Goal: Task Accomplishment & Management: Complete application form

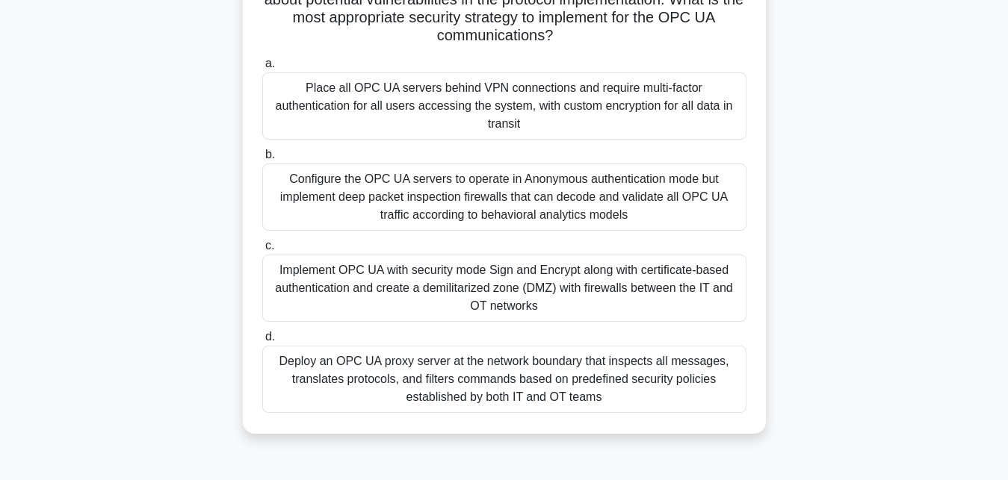
scroll to position [305, 0]
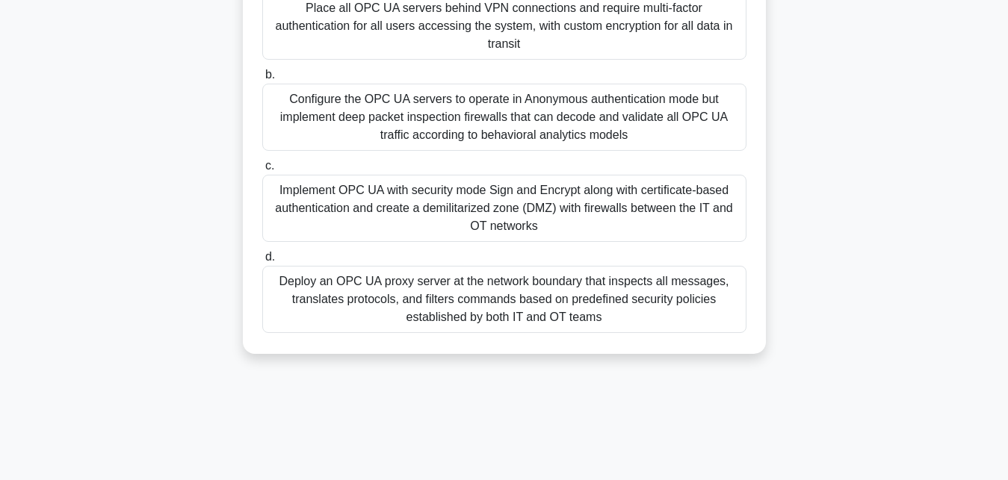
click at [472, 195] on div "Implement OPC UA with security mode Sign and Encrypt along with certificate-bas…" at bounding box center [504, 208] width 484 height 67
click at [262, 171] on input "c. Implement OPC UA with security mode Sign and Encrypt along with certificate-…" at bounding box center [262, 166] width 0 height 10
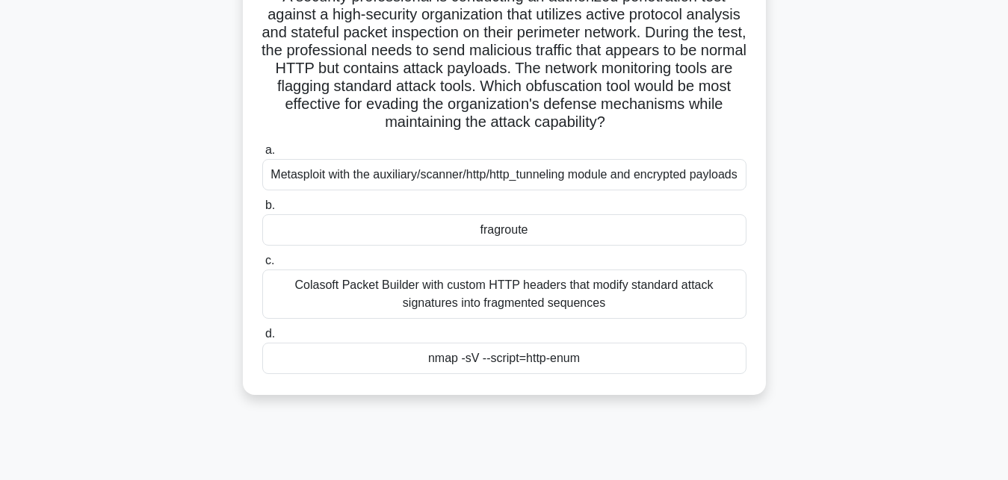
scroll to position [152, 0]
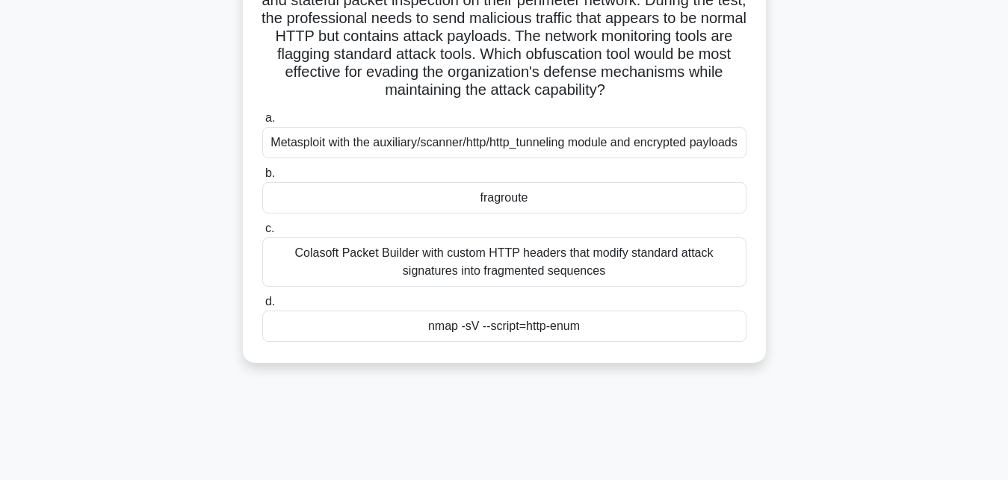
click at [376, 283] on div "Colasoft Packet Builder with custom HTTP headers that modify standard attack si…" at bounding box center [504, 262] width 484 height 49
click at [262, 234] on input "c. Colasoft Packet Builder with custom HTTP headers that modify standard attack…" at bounding box center [262, 229] width 0 height 10
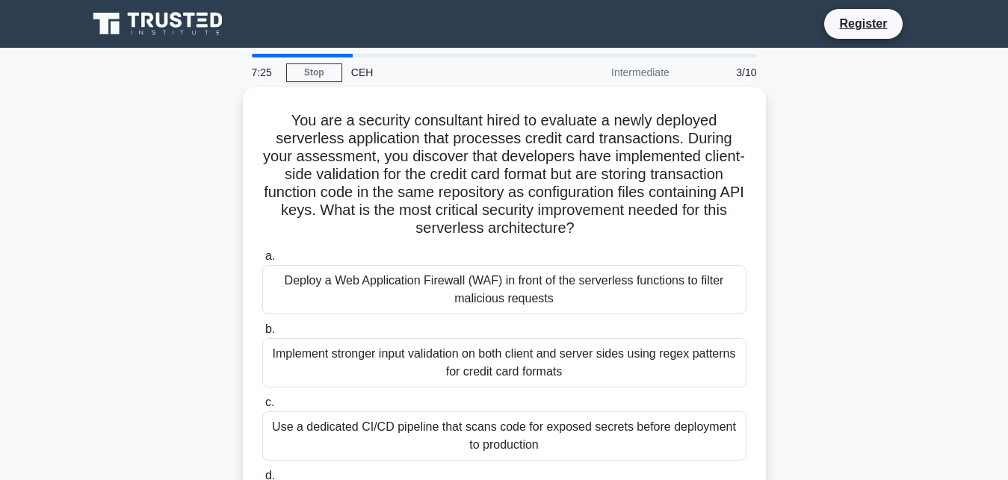
scroll to position [76, 0]
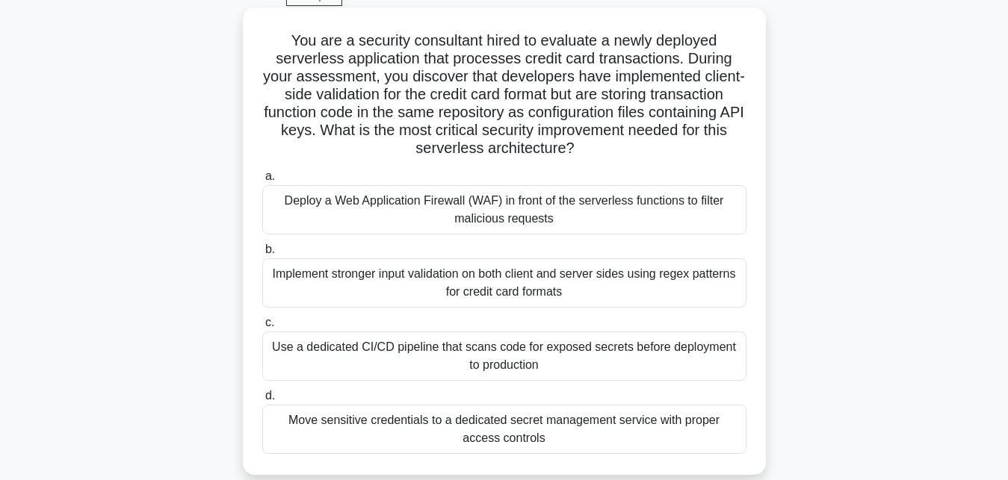
click at [358, 293] on div "Implement stronger input validation on both client and server sides using regex…" at bounding box center [504, 283] width 484 height 49
click at [262, 255] on input "b. Implement stronger input validation on both client and server sides using re…" at bounding box center [262, 250] width 0 height 10
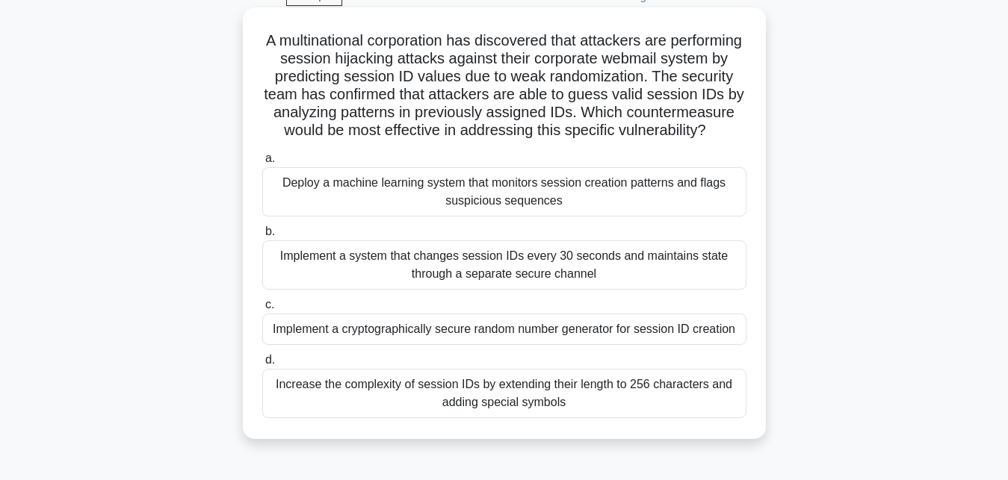
click at [482, 323] on div "Implement a cryptographically secure random number generator for session ID cre…" at bounding box center [504, 329] width 484 height 31
click at [262, 310] on input "c. Implement a cryptographically secure random number generator for session ID …" at bounding box center [262, 305] width 0 height 10
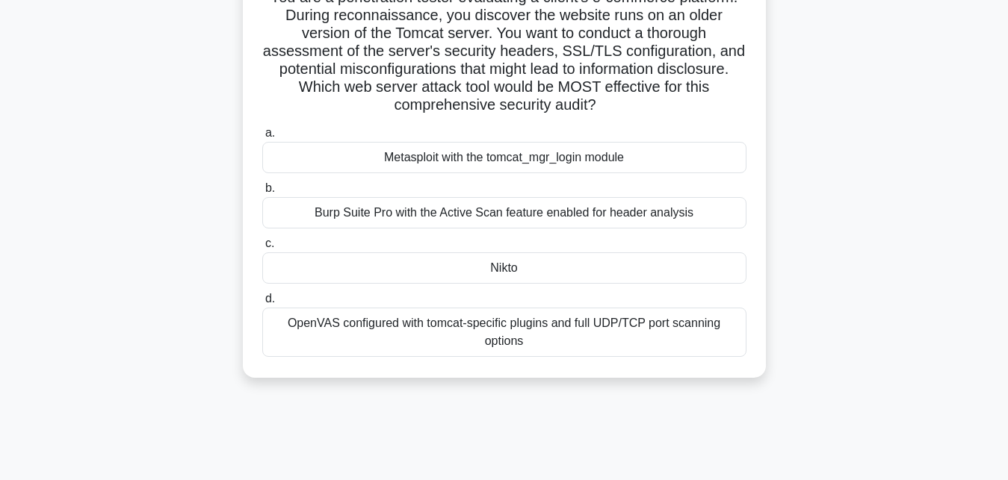
scroll to position [152, 0]
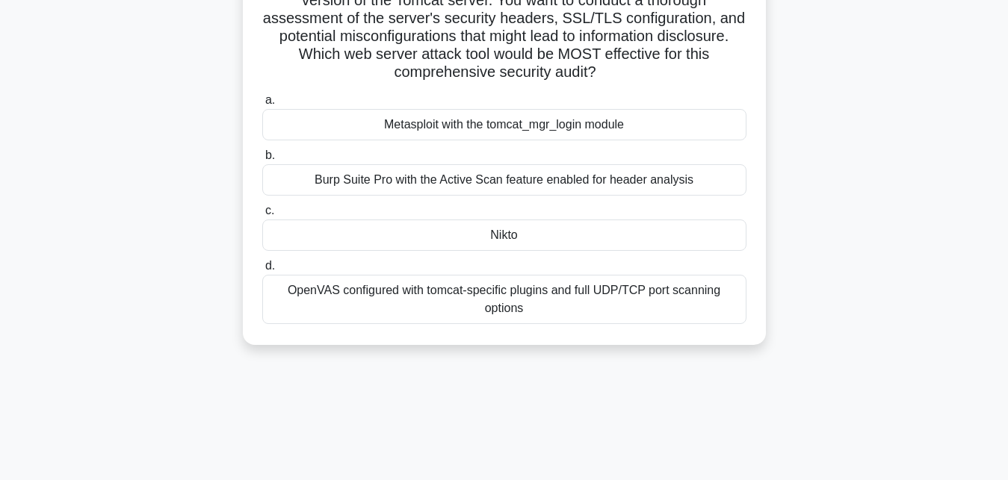
click at [578, 235] on div "Nikto" at bounding box center [504, 235] width 484 height 31
click at [262, 216] on input "c. Nikto" at bounding box center [262, 211] width 0 height 10
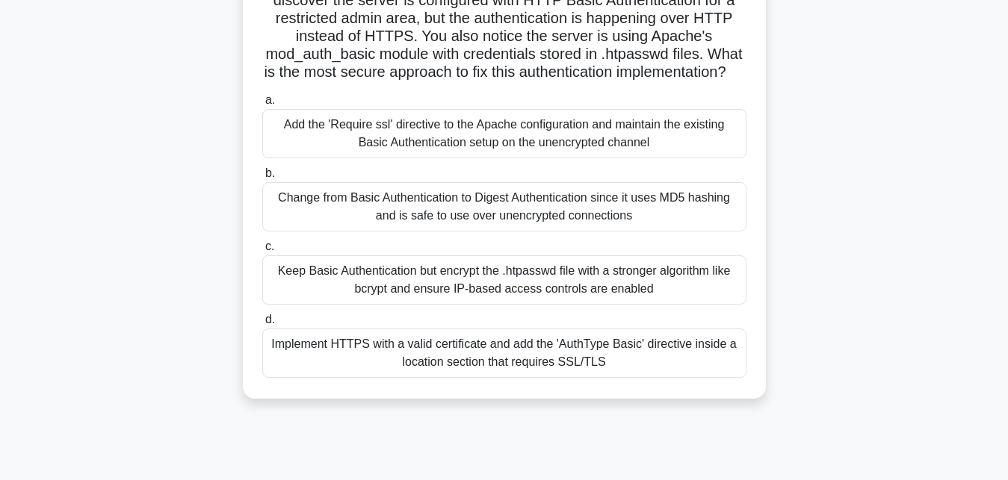
click at [416, 346] on div "Implement HTTPS with a valid certificate and add the 'AuthType Basic' directive…" at bounding box center [504, 353] width 484 height 49
click at [262, 325] on input "d. Implement HTTPS with a valid certificate and add the 'AuthType Basic' direct…" at bounding box center [262, 320] width 0 height 10
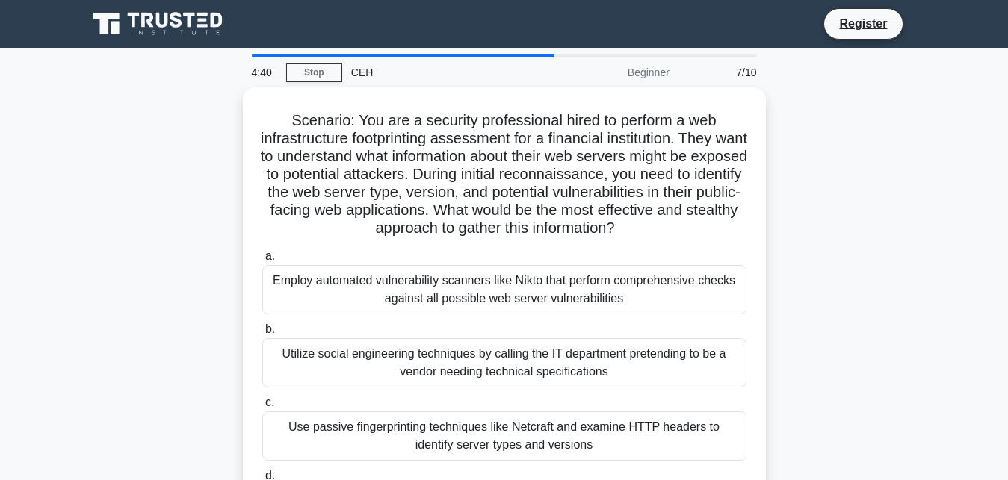
scroll to position [76, 0]
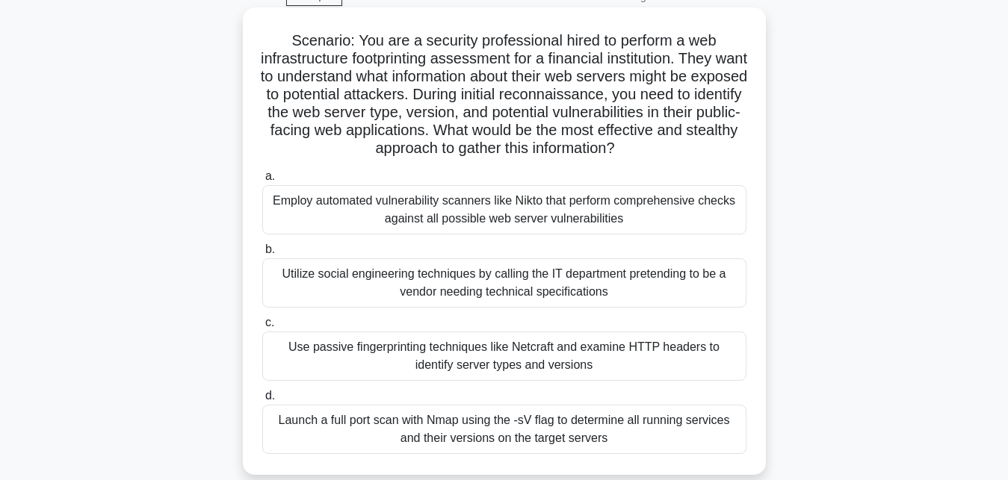
click at [397, 226] on div "Employ automated vulnerability scanners like Nikto that perform comprehensive c…" at bounding box center [504, 209] width 484 height 49
click at [262, 182] on input "a. Employ automated vulnerability scanners like Nikto that perform comprehensiv…" at bounding box center [262, 177] width 0 height 10
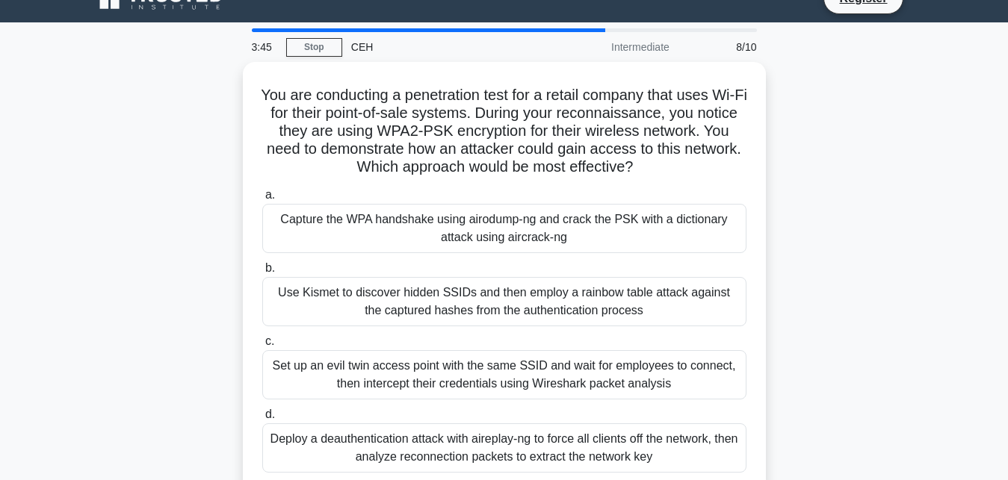
scroll to position [0, 0]
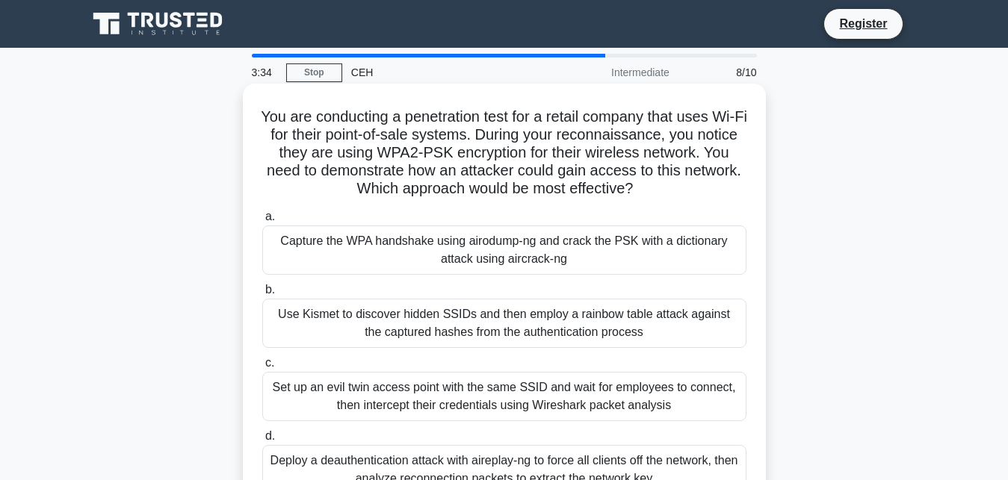
click at [453, 270] on div "Capture the WPA handshake using airodump-ng and crack the PSK with a dictionary…" at bounding box center [504, 250] width 484 height 49
click at [262, 222] on input "a. Capture the WPA handshake using airodump-ng and crack the PSK with a diction…" at bounding box center [262, 217] width 0 height 10
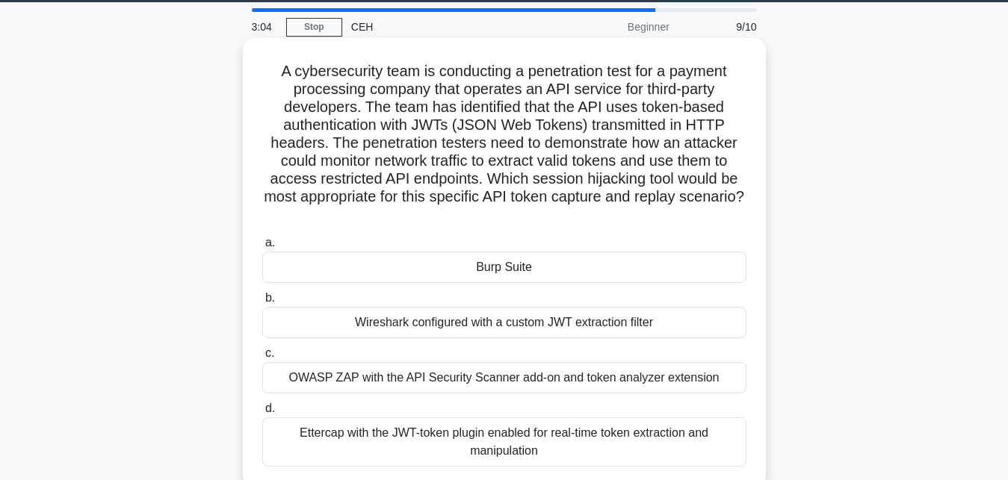
scroll to position [76, 0]
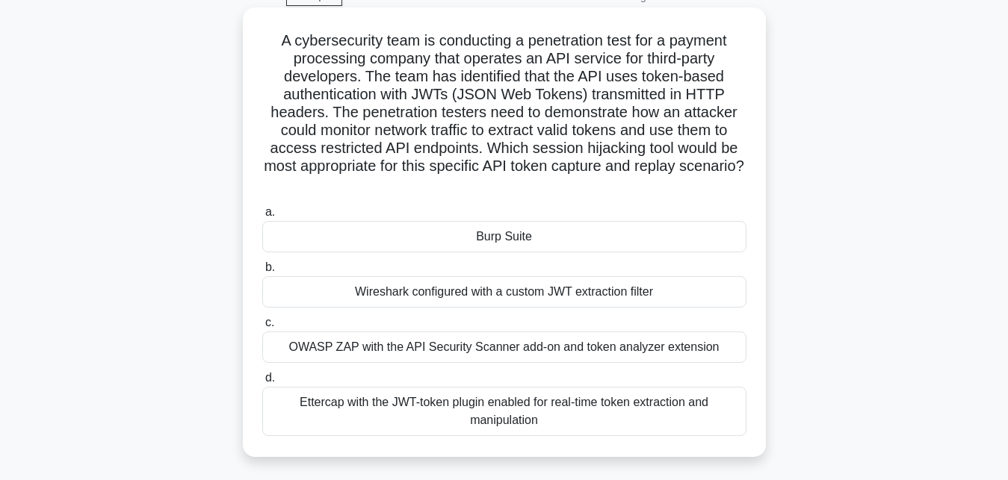
click at [479, 253] on div "Burp Suite" at bounding box center [504, 236] width 484 height 31
click at [262, 217] on input "a. Burp Suite" at bounding box center [262, 213] width 0 height 10
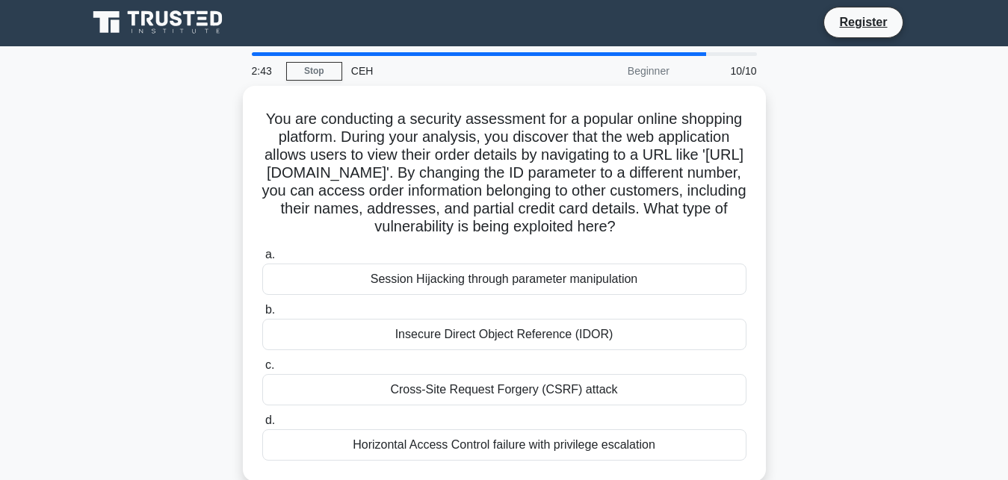
scroll to position [0, 0]
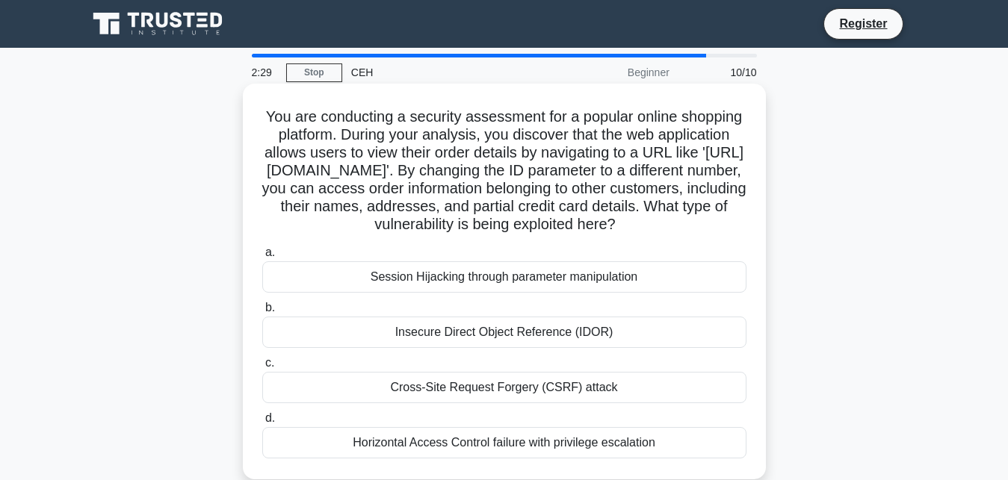
click at [462, 339] on div "Insecure Direct Object Reference (IDOR)" at bounding box center [504, 332] width 484 height 31
click at [262, 313] on input "b. Insecure Direct Object Reference (IDOR)" at bounding box center [262, 308] width 0 height 10
